Goal: Task Accomplishment & Management: Manage account settings

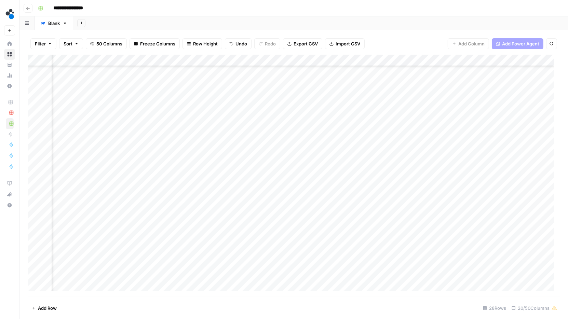
scroll to position [105, 676]
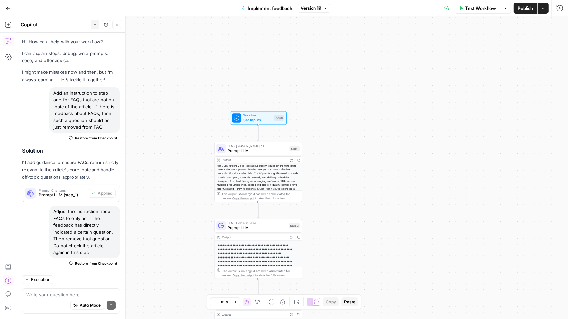
scroll to position [336, 0]
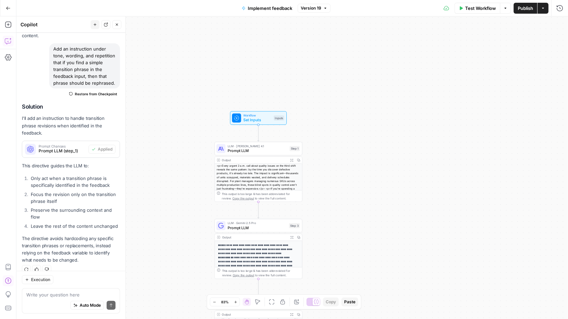
click at [8, 7] on icon "button" at bounding box center [8, 8] width 5 height 5
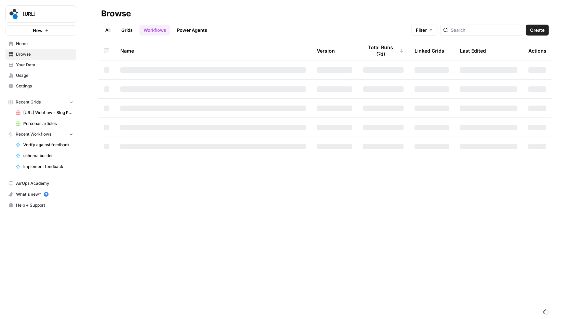
click at [45, 18] on button "[URL]" at bounding box center [40, 13] width 71 height 17
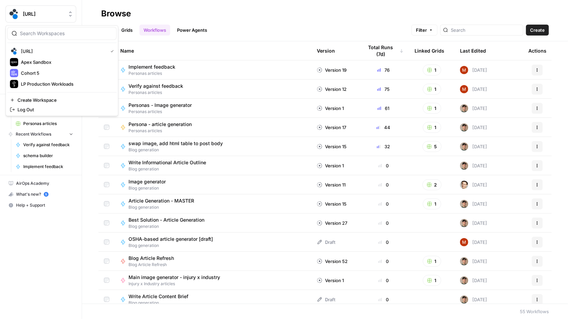
click at [52, 11] on span "[URL]" at bounding box center [43, 14] width 41 height 7
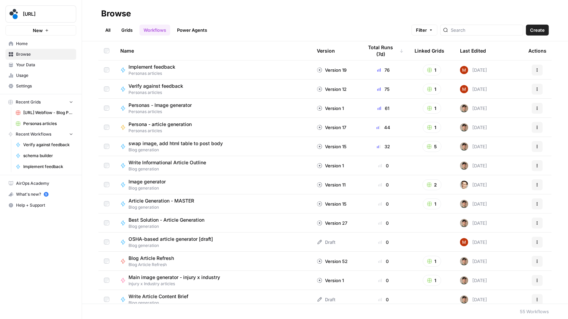
click at [43, 85] on span "Settings" at bounding box center [44, 86] width 57 height 6
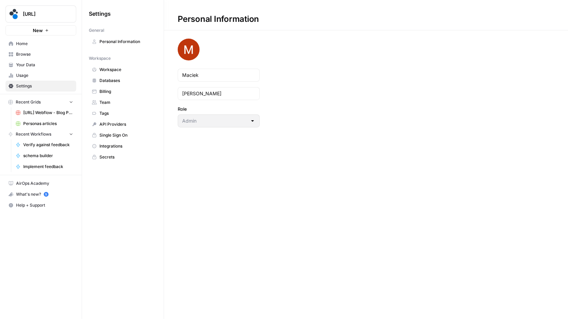
click at [108, 102] on span "Team" at bounding box center [126, 102] width 54 height 6
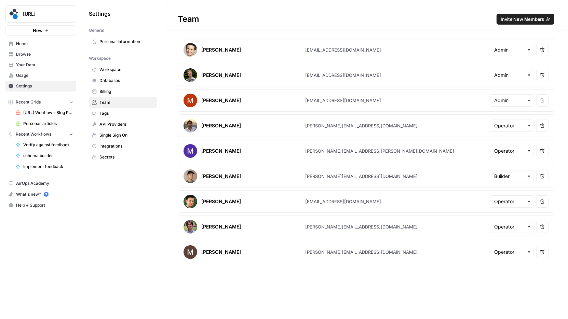
click at [526, 16] on span "Invite New Members" at bounding box center [521, 19] width 43 height 7
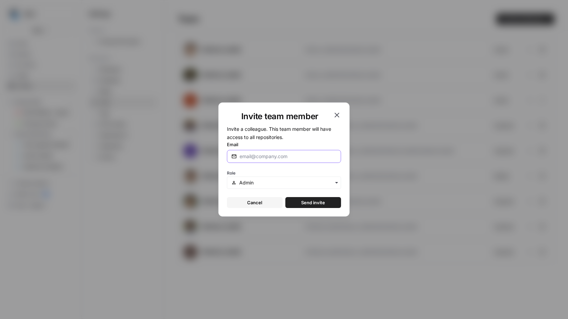
click at [274, 157] on input "Email" at bounding box center [287, 156] width 97 height 7
paste input "jan.glebocki@apexfractional.com"
type input "jan.glebocki@apexfractional.com"
click at [275, 178] on div "button" at bounding box center [284, 183] width 114 height 12
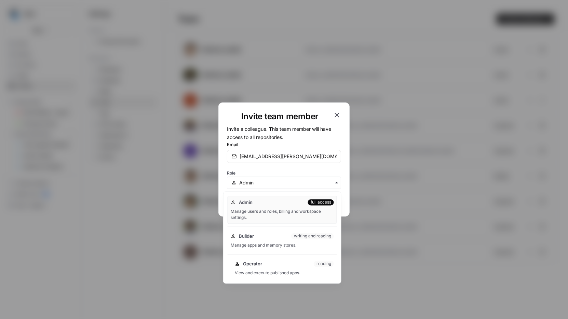
click at [266, 267] on div "Operator reading View and execute published apps." at bounding box center [284, 268] width 105 height 22
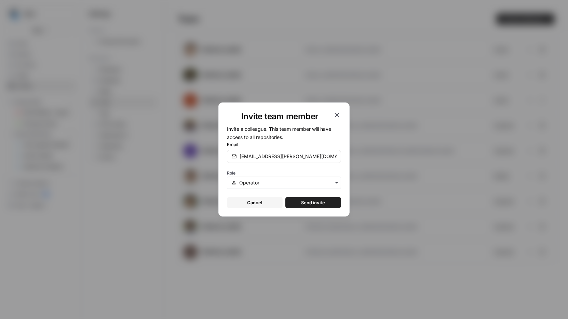
click at [320, 203] on span "Send invite" at bounding box center [313, 202] width 24 height 7
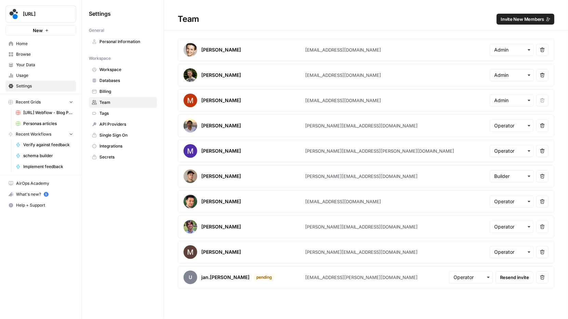
click at [483, 278] on div "button" at bounding box center [471, 277] width 44 height 12
click at [477, 292] on div "Team Invite New Members Tomek Nowinski tomek@apexfractional.com Remove user Jan…" at bounding box center [366, 159] width 404 height 319
